Goal: Entertainment & Leisure: Consume media (video, audio)

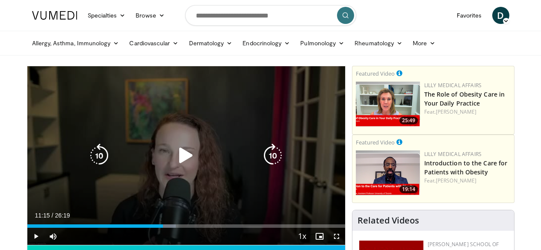
scroll to position [62, 0]
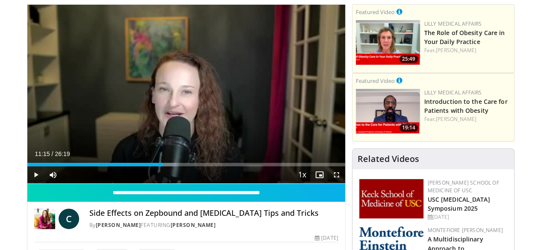
click at [27, 184] on span "Video Player" at bounding box center [35, 174] width 17 height 17
click at [345, 184] on span "Video Player" at bounding box center [336, 174] width 17 height 17
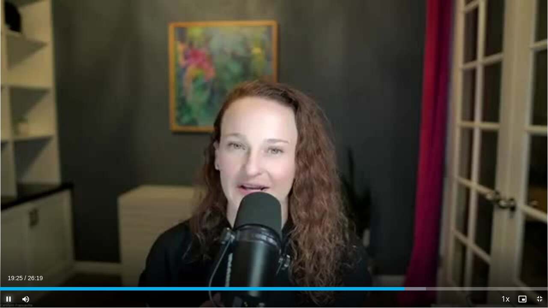
click at [9, 250] on span "Video Player" at bounding box center [8, 299] width 17 height 17
click at [539, 250] on span "Video Player" at bounding box center [539, 299] width 17 height 17
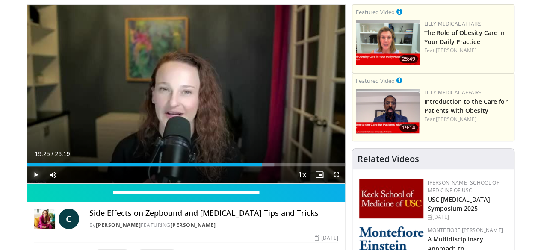
click at [27, 184] on span "Video Player" at bounding box center [35, 174] width 17 height 17
click at [344, 184] on span "Video Player" at bounding box center [336, 174] width 17 height 17
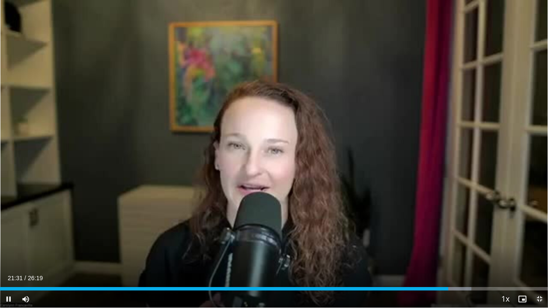
click at [539, 250] on span "Video Player" at bounding box center [539, 299] width 17 height 17
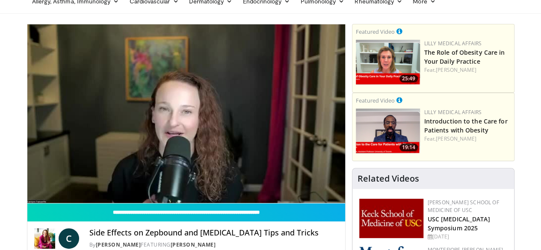
scroll to position [36, 0]
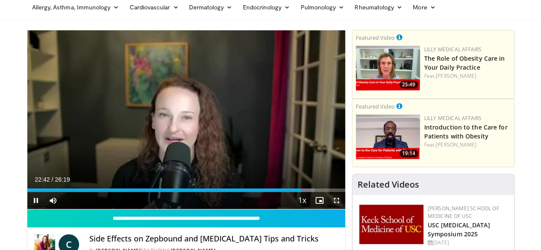
click at [345, 209] on span "Video Player" at bounding box center [336, 200] width 17 height 17
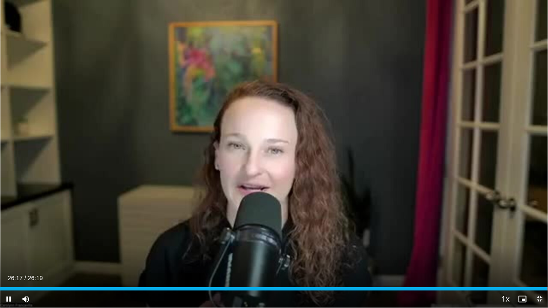
click at [538, 250] on span "Video Player" at bounding box center [539, 299] width 17 height 17
